Goal: Check status: Check status

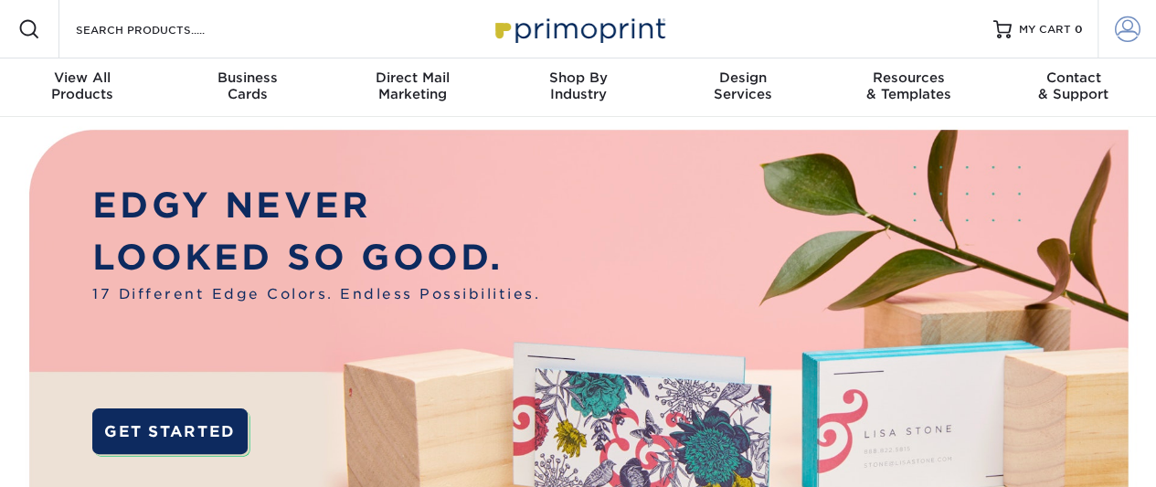
click at [1104, 17] on link "Account" at bounding box center [1126, 29] width 58 height 58
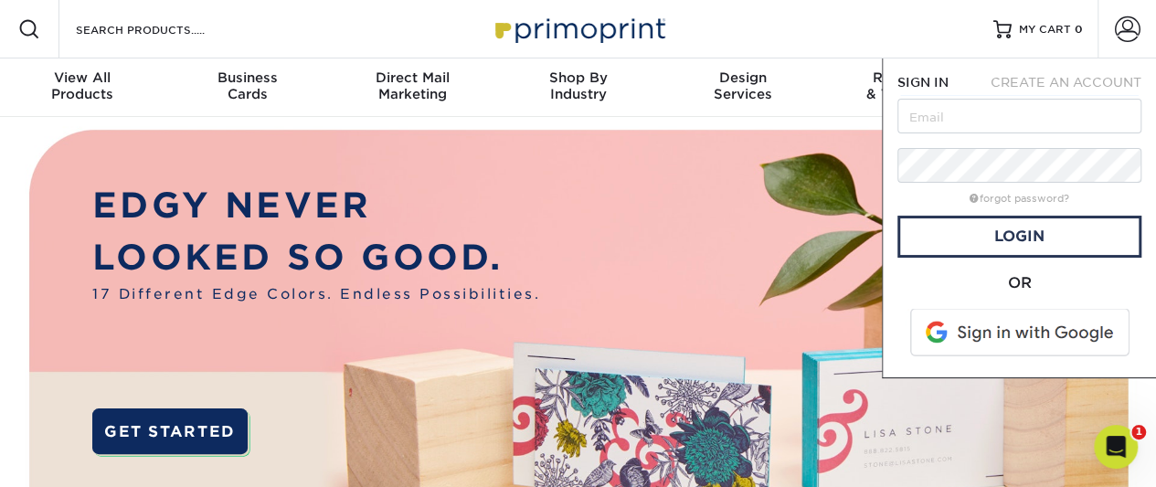
click at [1019, 336] on span at bounding box center [1020, 333] width 233 height 48
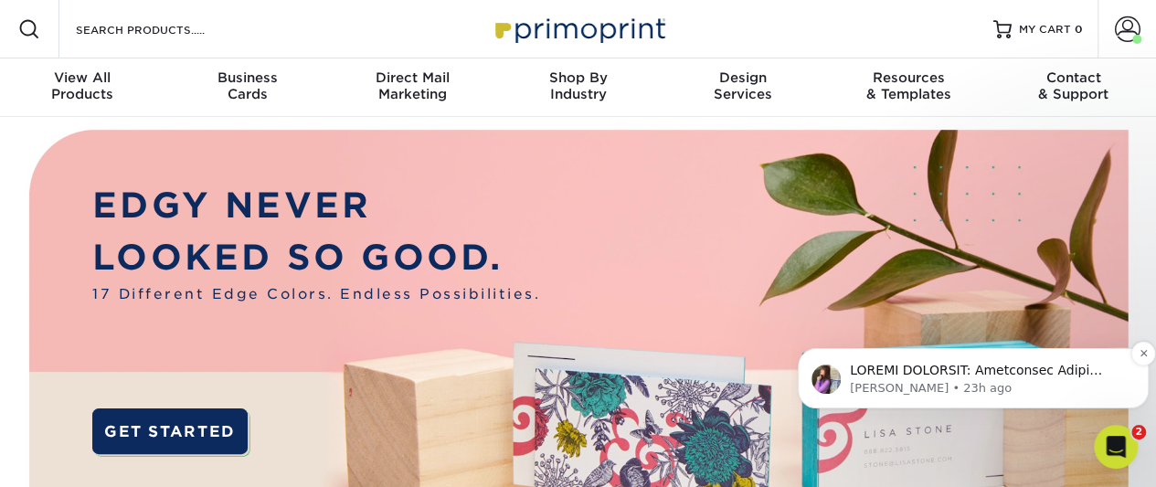
click at [963, 396] on p "[PERSON_NAME] • 23h ago" at bounding box center [988, 388] width 276 height 16
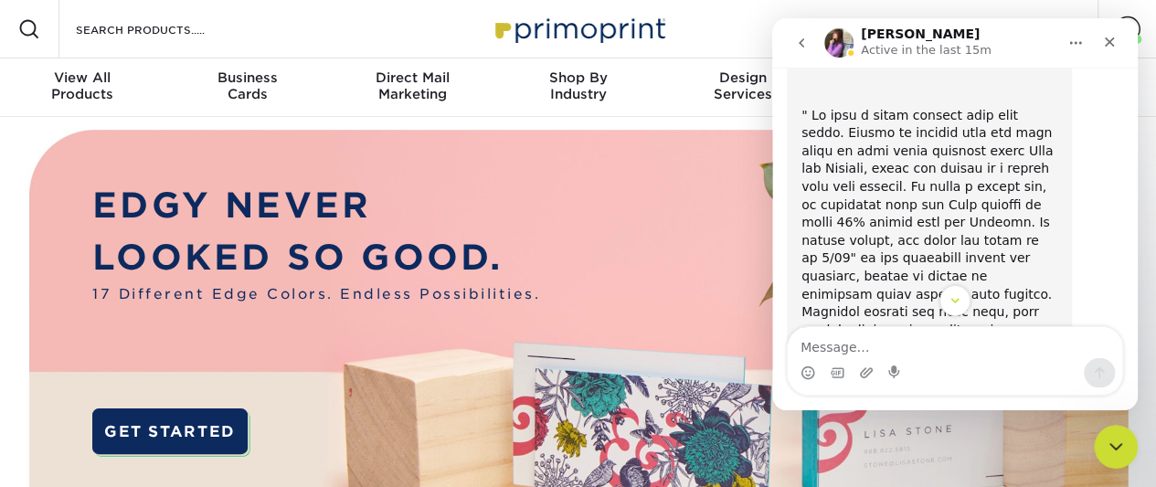
scroll to position [725, 0]
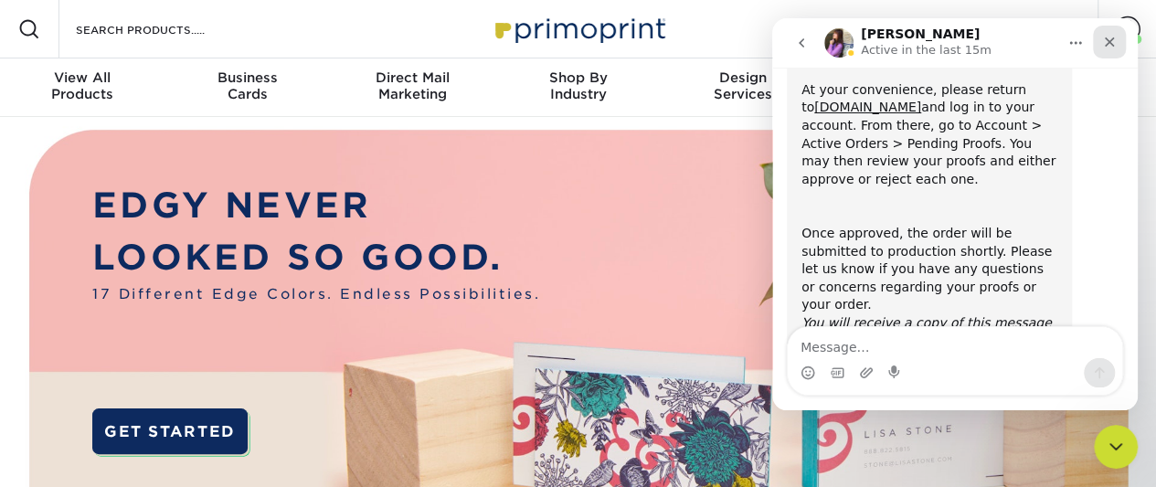
click at [1121, 47] on div "Close" at bounding box center [1109, 42] width 33 height 33
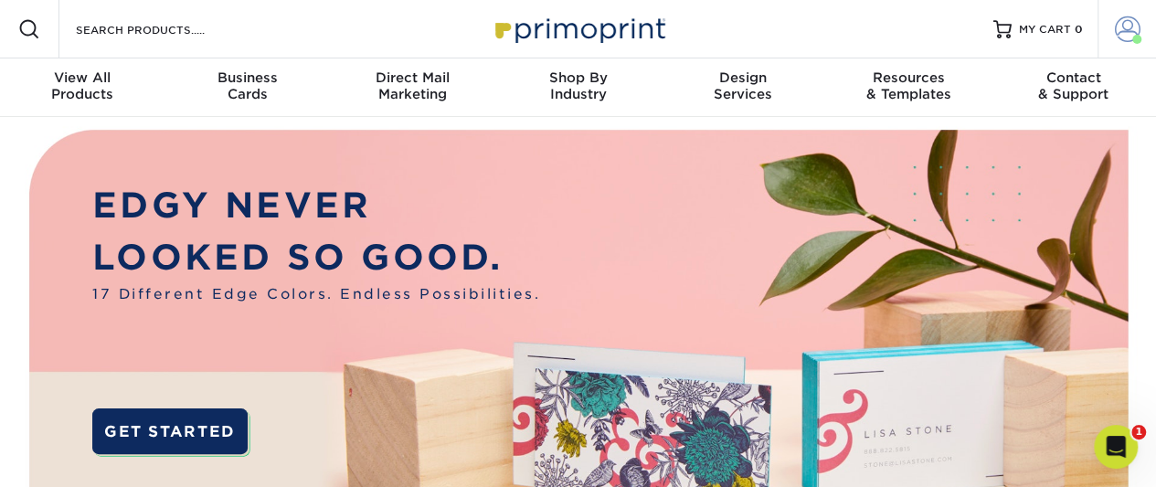
click at [1113, 6] on link "Account" at bounding box center [1126, 29] width 58 height 58
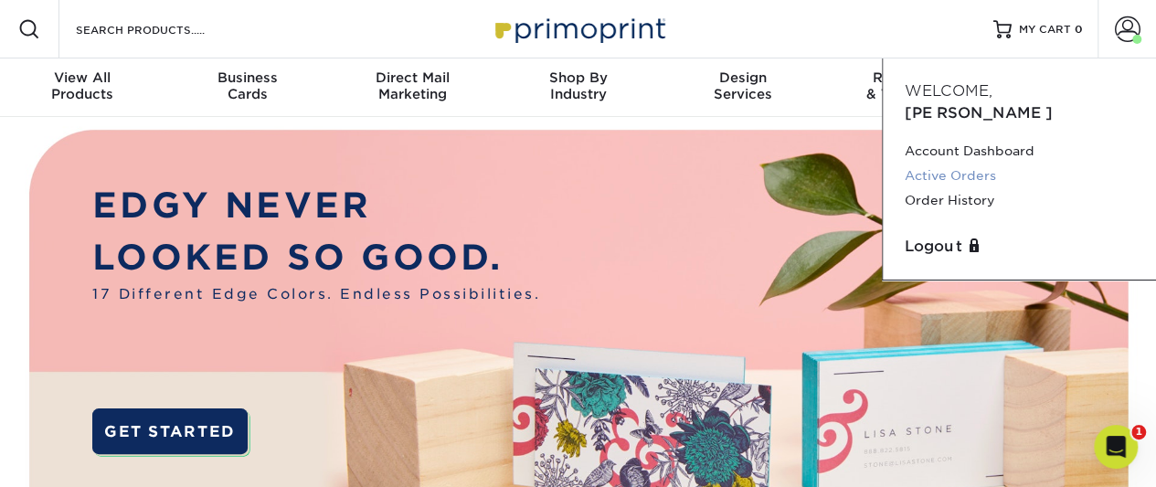
click at [963, 164] on link "Active Orders" at bounding box center [1018, 176] width 229 height 25
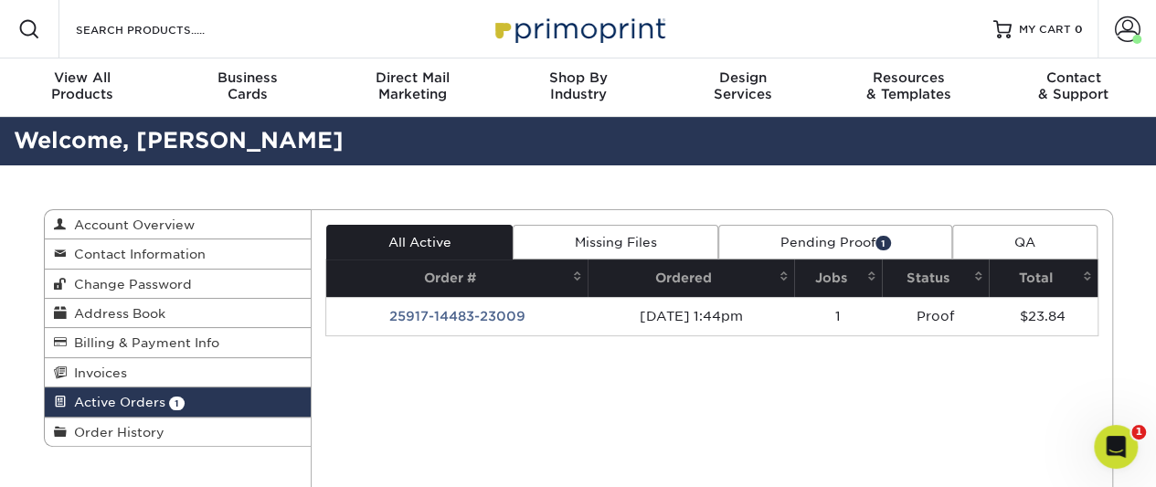
click at [811, 233] on link "Pending Proof 1" at bounding box center [835, 242] width 234 height 35
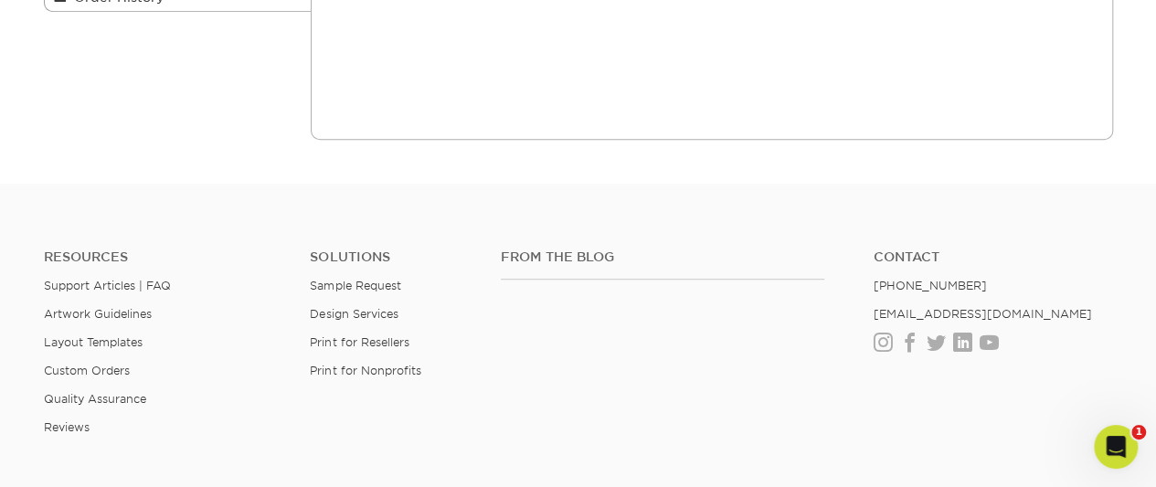
scroll to position [197, 0]
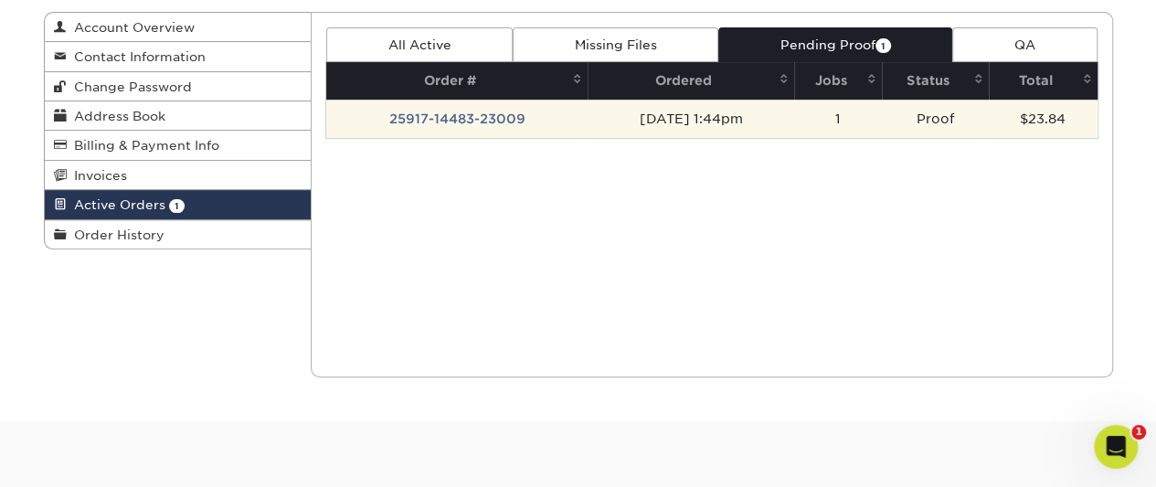
click at [479, 126] on td "25917-14483-23009" at bounding box center [456, 119] width 261 height 38
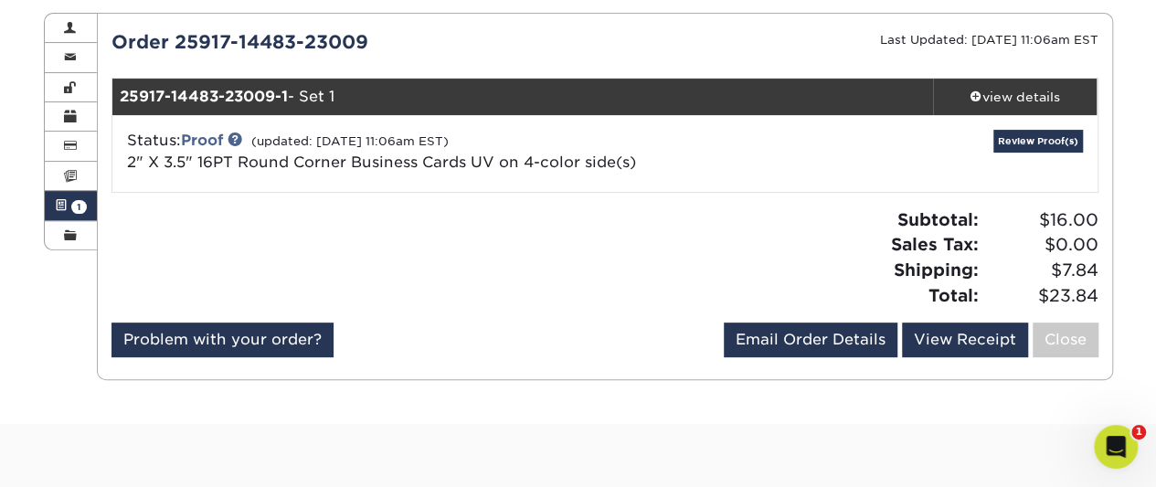
scroll to position [195, 0]
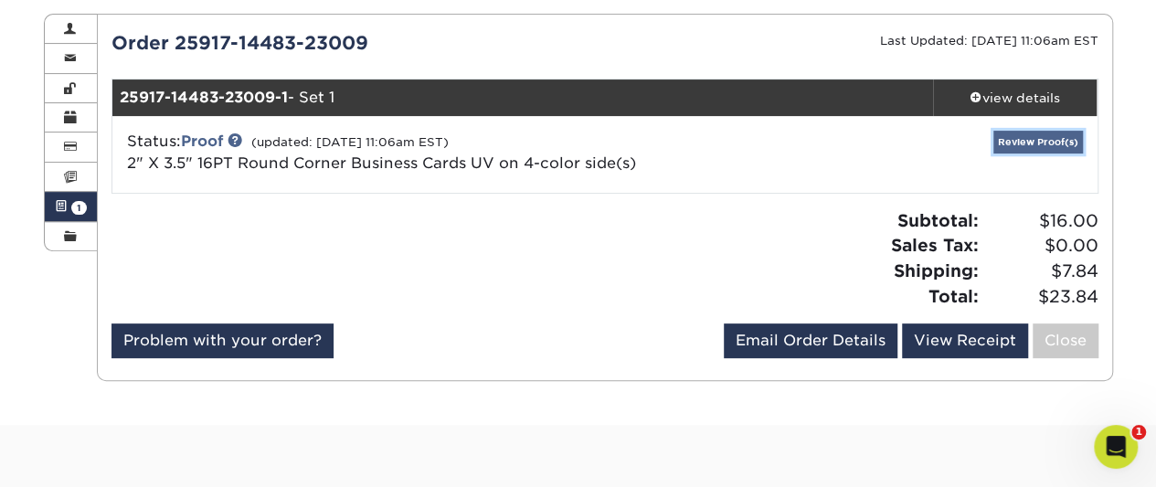
click at [1061, 134] on link "Review Proof(s)" at bounding box center [1038, 142] width 90 height 23
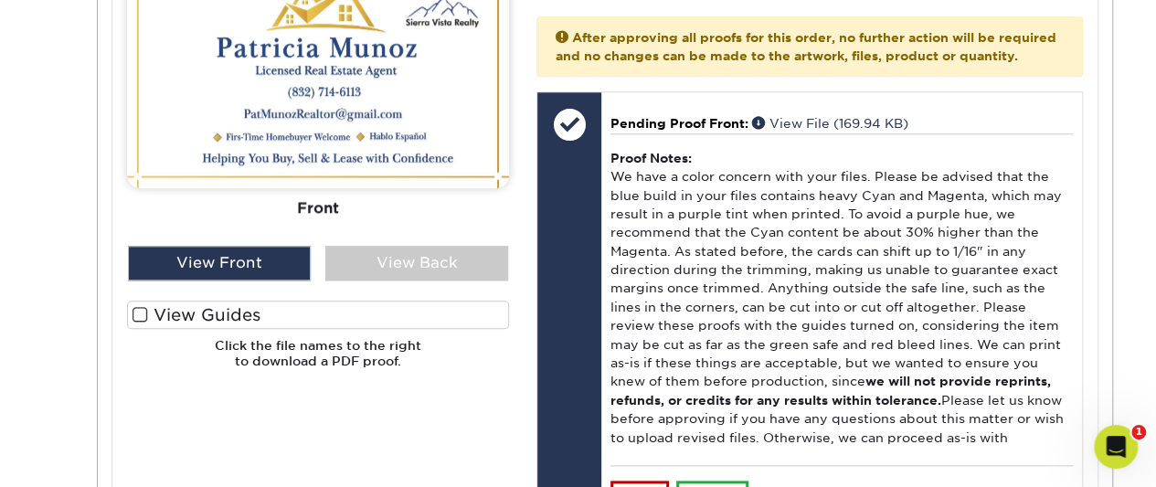
scroll to position [848, 0]
